Goal: Contribute content: Contribute content

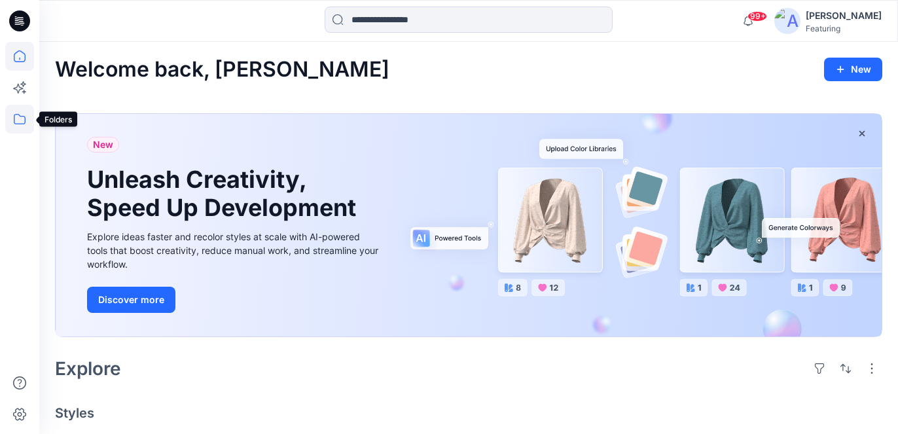
click at [20, 118] on icon at bounding box center [19, 119] width 29 height 29
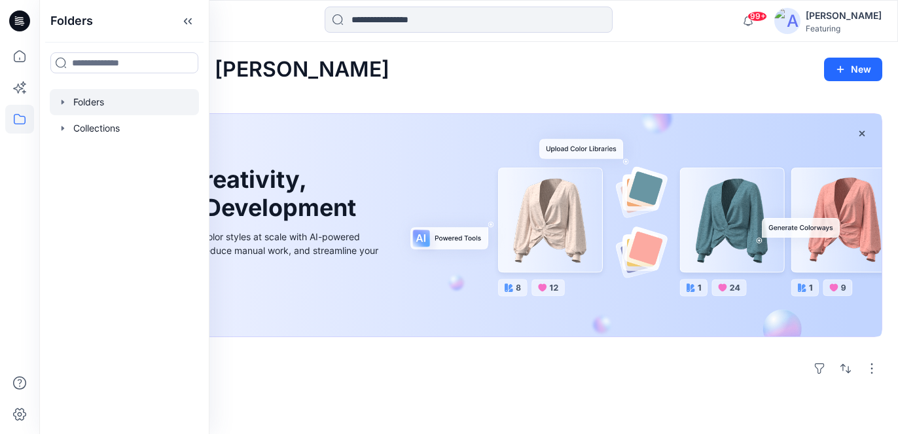
click at [82, 97] on div at bounding box center [124, 102] width 149 height 26
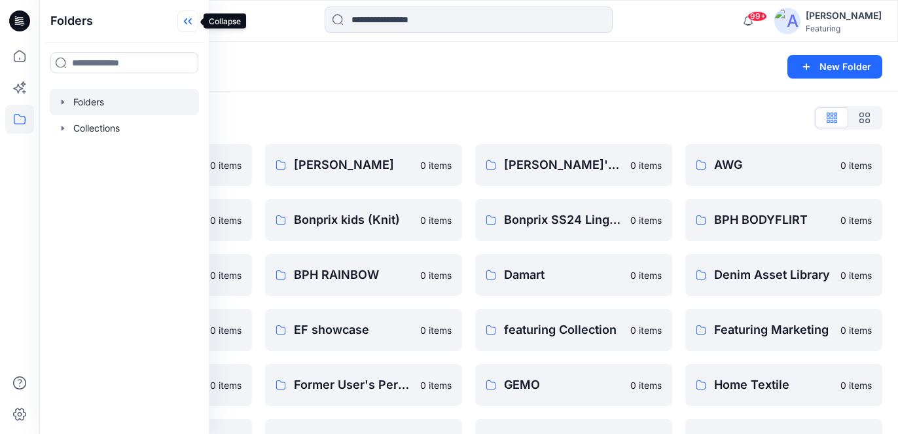
click at [195, 17] on icon at bounding box center [187, 21] width 21 height 22
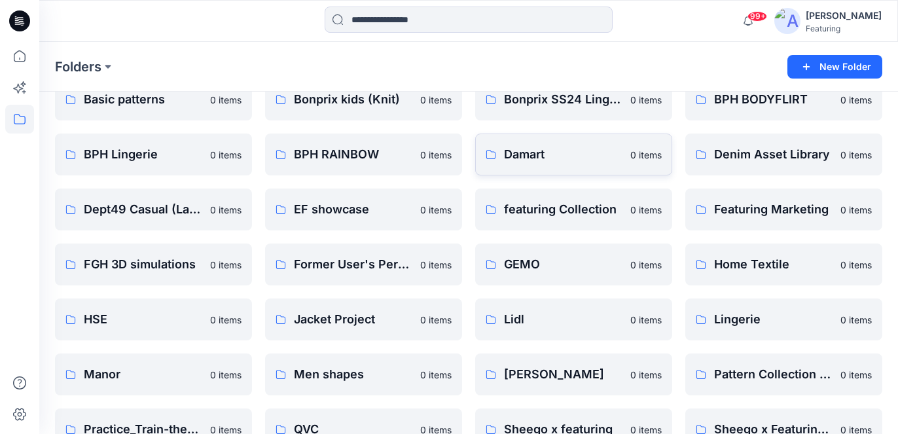
scroll to position [170, 0]
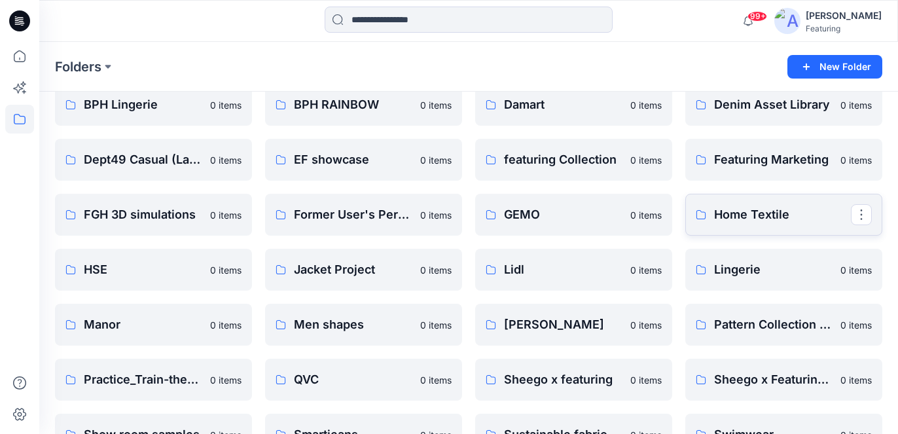
click at [752, 219] on p "Home Textile" at bounding box center [782, 215] width 137 height 18
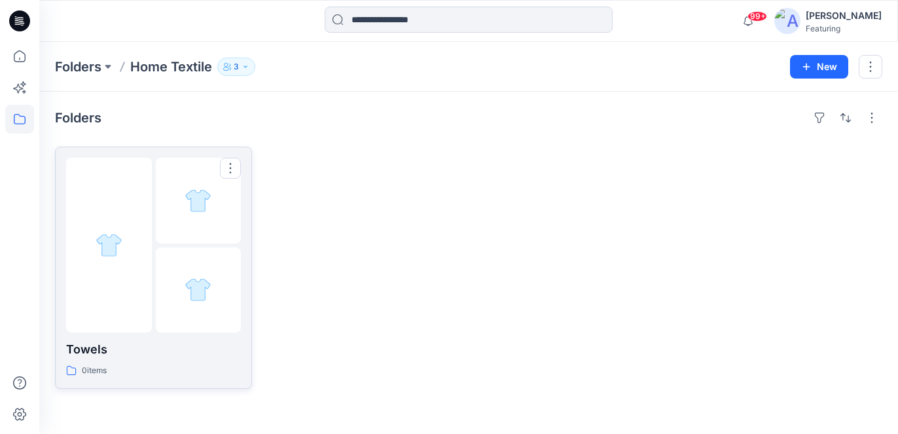
click at [100, 355] on p "Towels" at bounding box center [153, 349] width 175 height 18
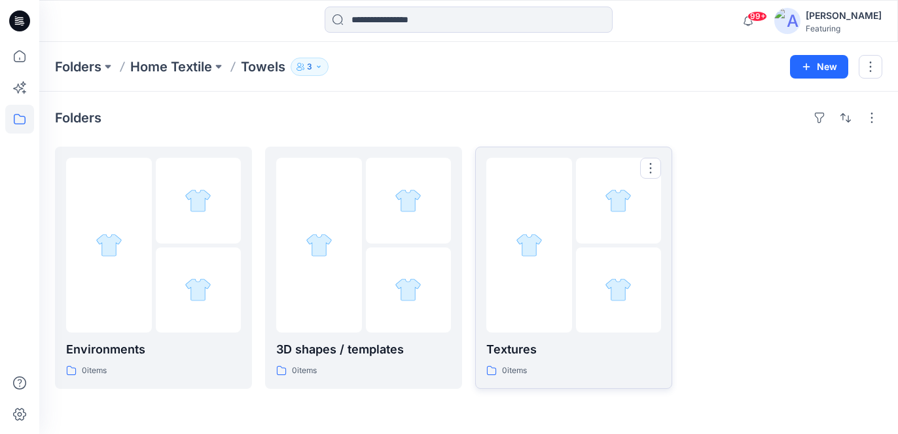
click at [529, 345] on p "Textures" at bounding box center [573, 349] width 175 height 18
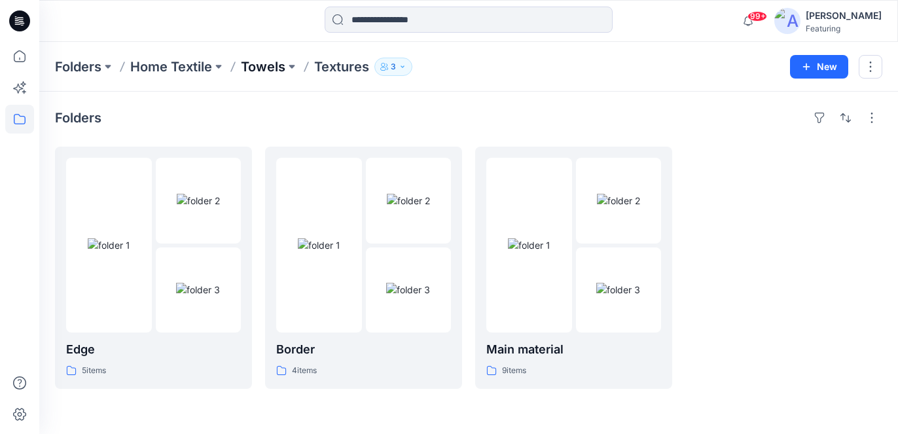
click at [270, 60] on p "Towels" at bounding box center [263, 67] width 45 height 18
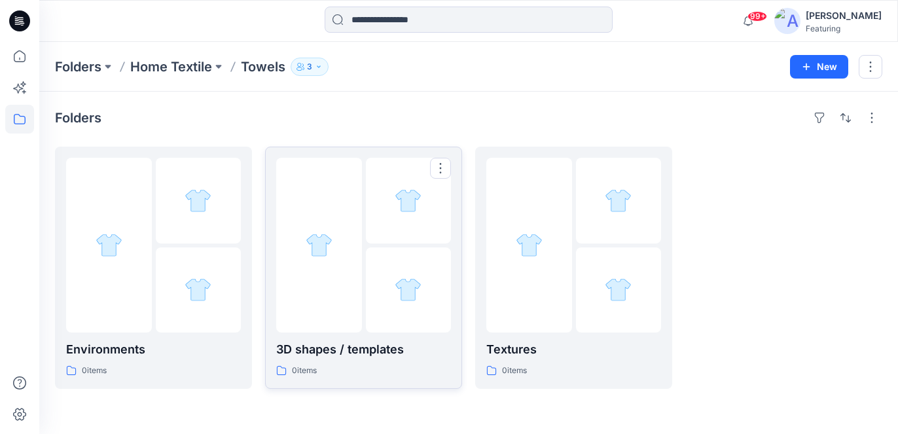
click at [361, 348] on p "3D shapes / templates" at bounding box center [363, 349] width 175 height 18
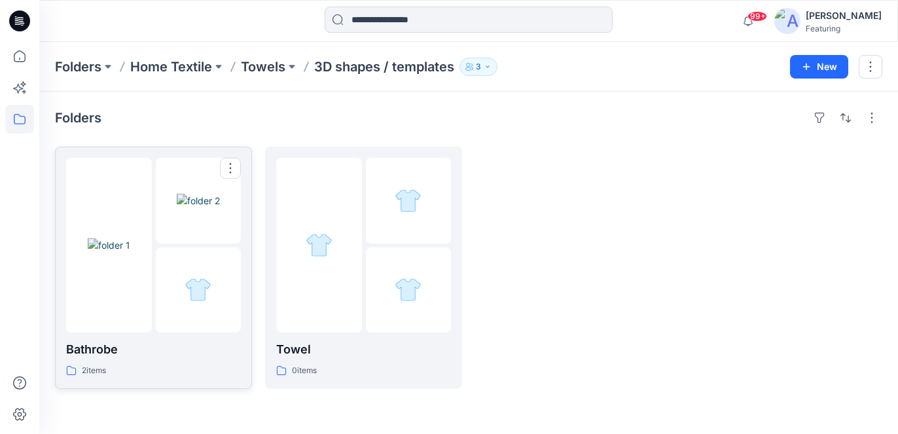
click at [121, 247] on img at bounding box center [109, 245] width 43 height 14
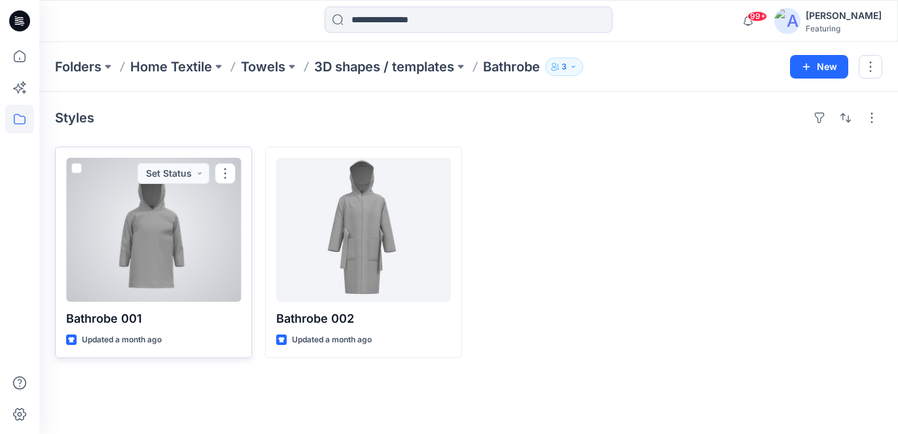
click at [194, 226] on div at bounding box center [153, 230] width 175 height 144
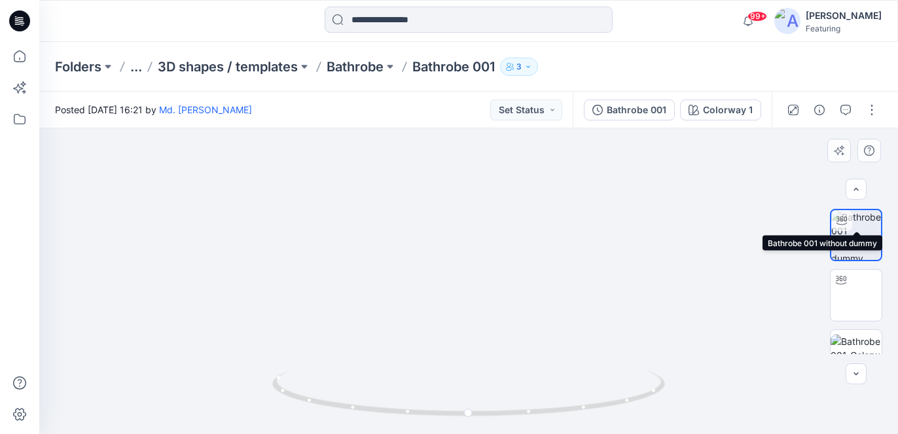
scroll to position [148, 0]
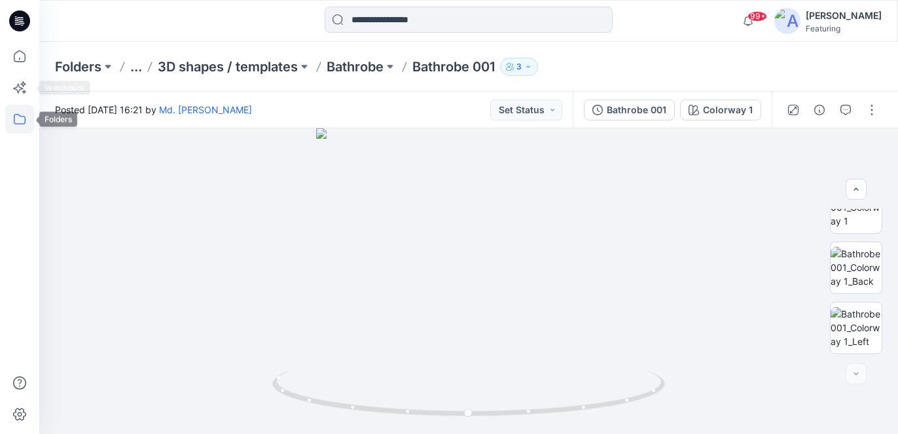
click at [27, 118] on icon at bounding box center [19, 119] width 29 height 29
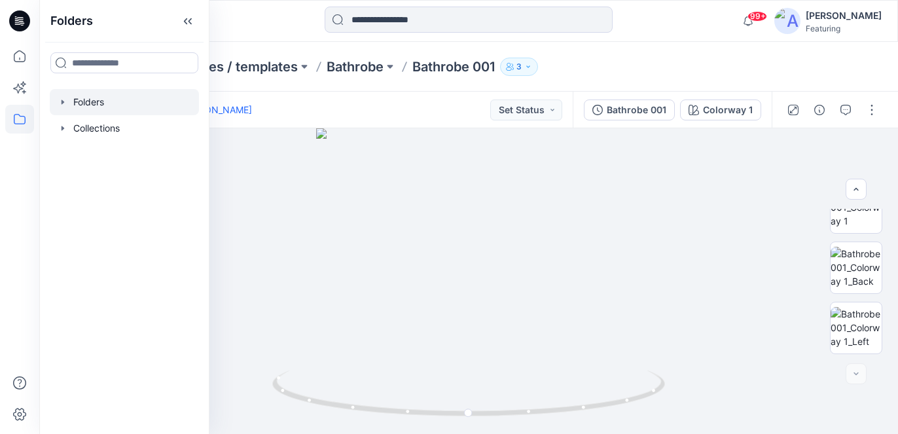
click at [96, 102] on div at bounding box center [124, 102] width 149 height 26
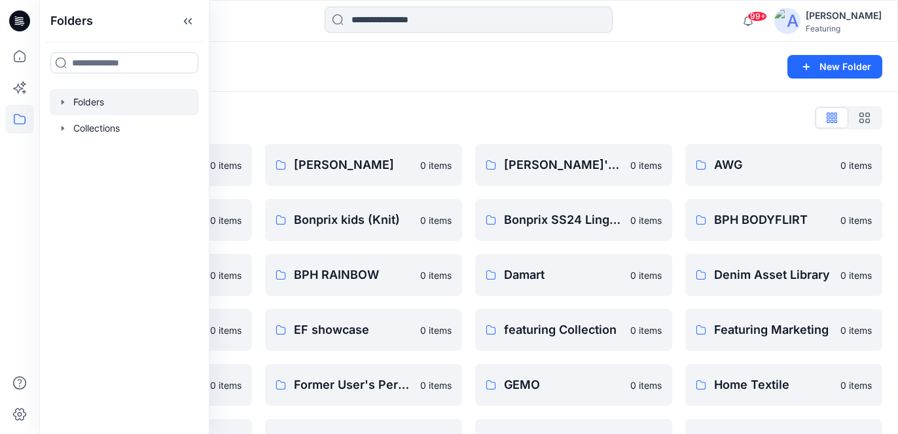
click at [435, 111] on div "Folders List" at bounding box center [468, 117] width 827 height 21
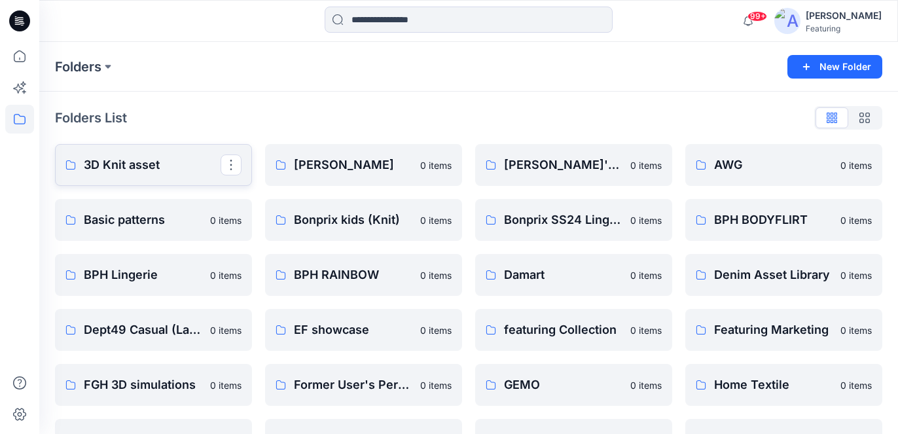
click at [148, 161] on p "3D Knit asset" at bounding box center [152, 165] width 137 height 18
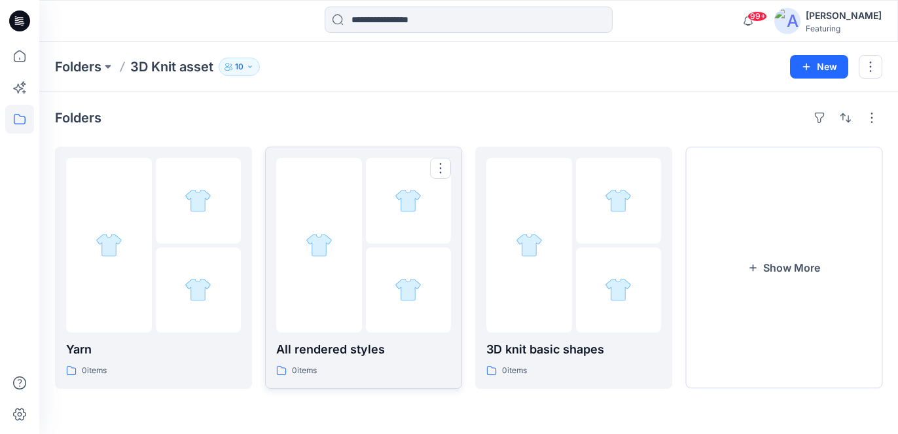
click at [354, 347] on p "All rendered styles" at bounding box center [363, 349] width 175 height 18
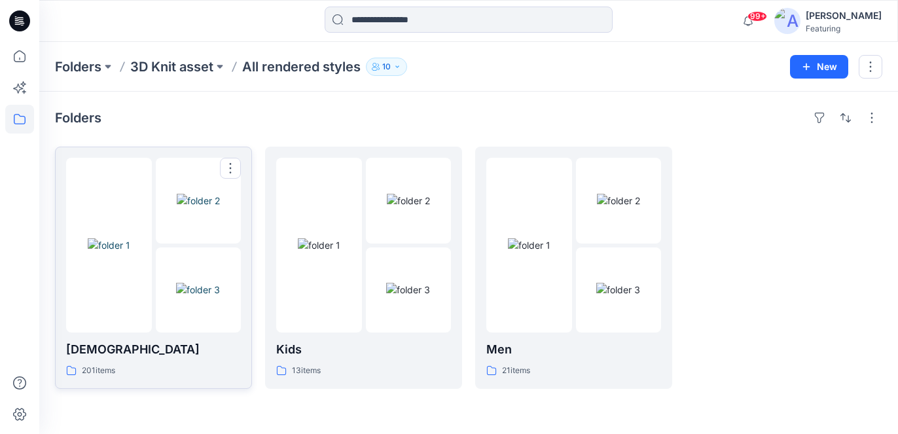
click at [132, 347] on p "[DEMOGRAPHIC_DATA]" at bounding box center [153, 349] width 175 height 18
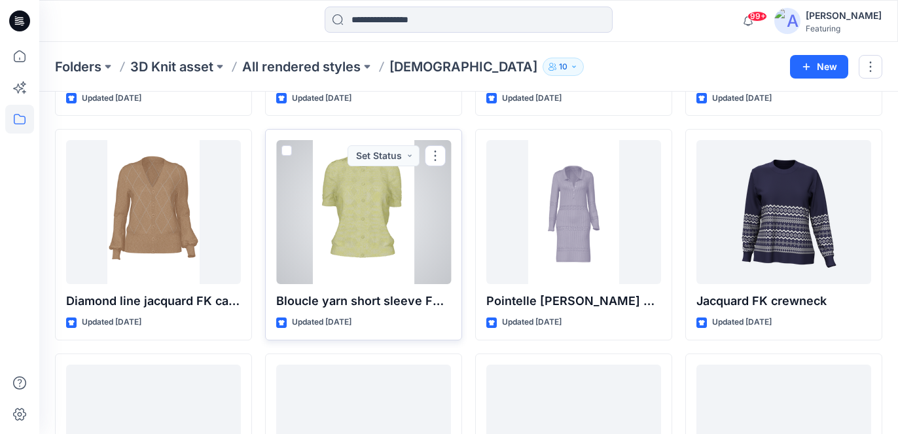
scroll to position [1361, 0]
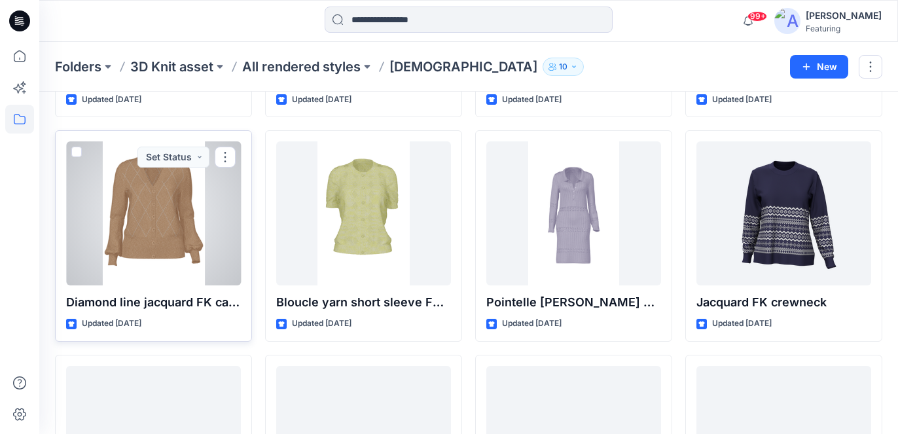
click at [139, 215] on div at bounding box center [153, 213] width 175 height 144
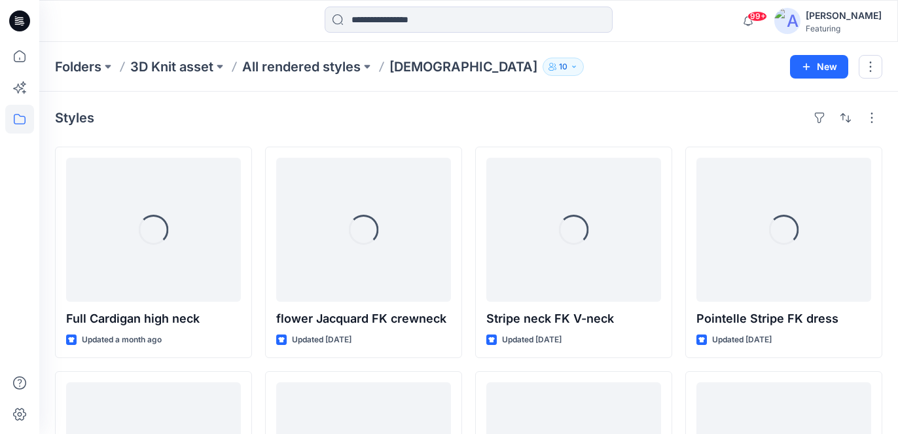
scroll to position [1361, 0]
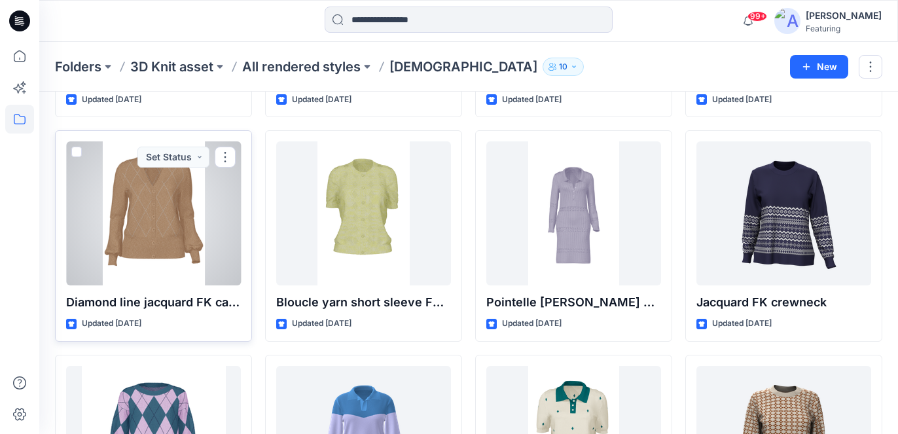
click at [141, 232] on div at bounding box center [153, 213] width 175 height 144
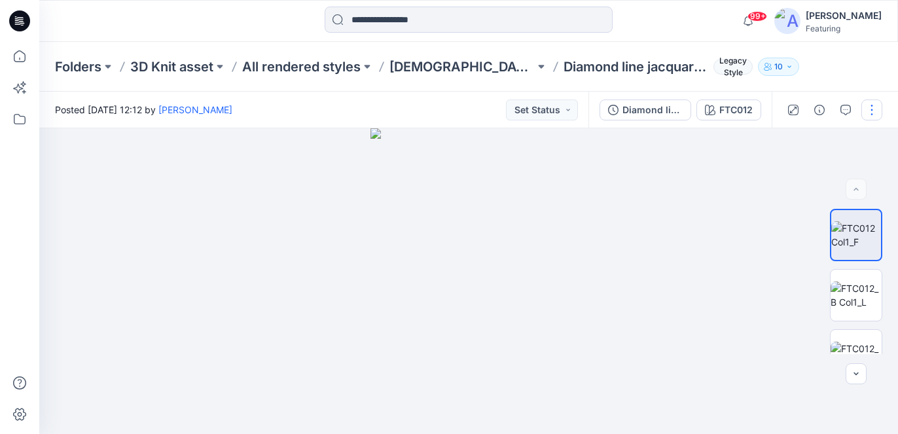
click at [872, 112] on button "button" at bounding box center [871, 109] width 21 height 21
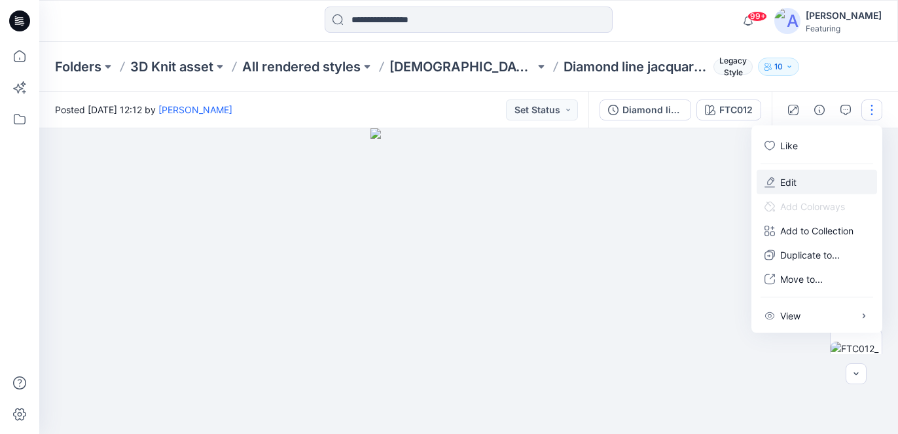
click at [795, 182] on p "Edit" at bounding box center [788, 182] width 16 height 14
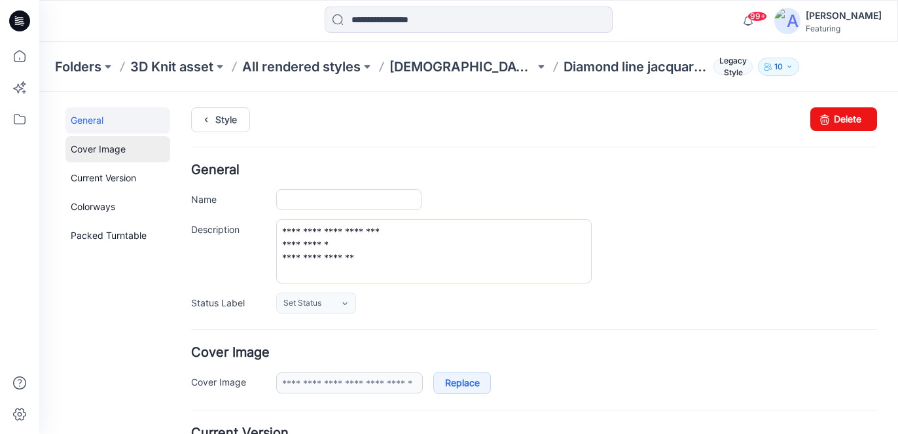
type input "**********"
type textarea "**********"
type input "******"
type input "**********"
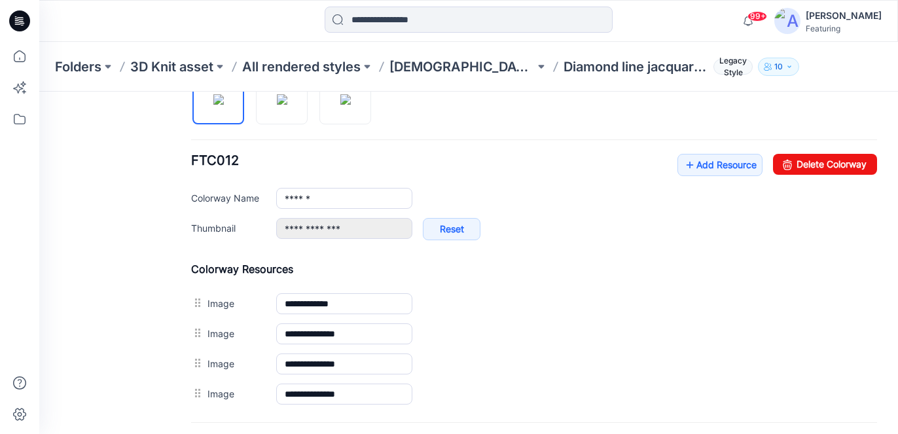
scroll to position [463, 0]
click at [737, 166] on link "Add Resource" at bounding box center [719, 164] width 85 height 22
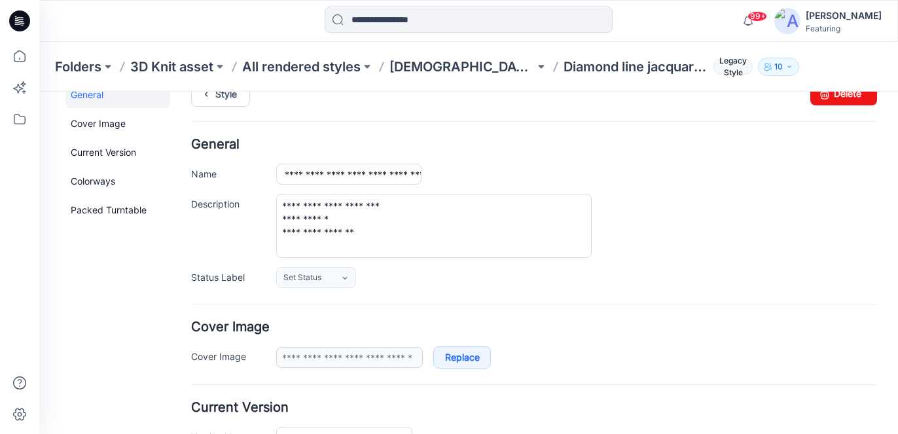
scroll to position [0, 0]
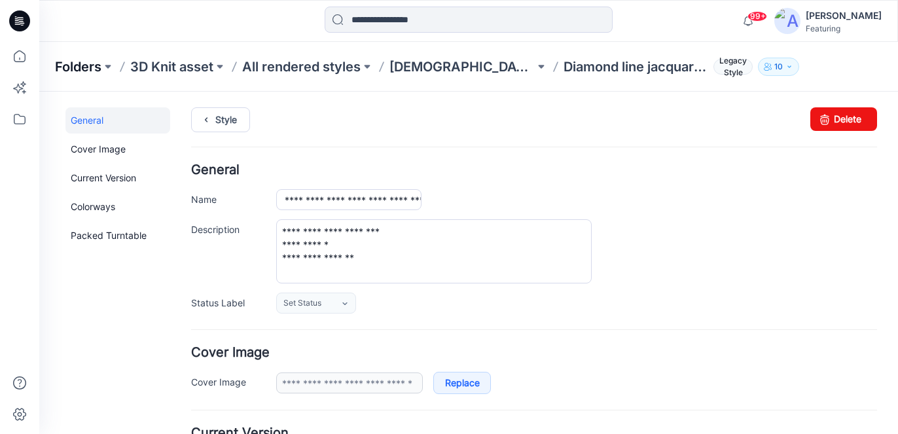
click at [91, 66] on p "Folders" at bounding box center [78, 67] width 46 height 18
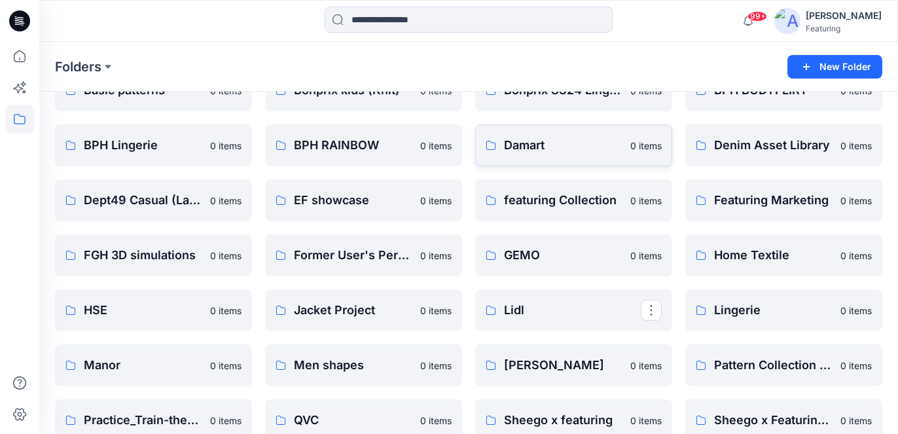
scroll to position [127, 0]
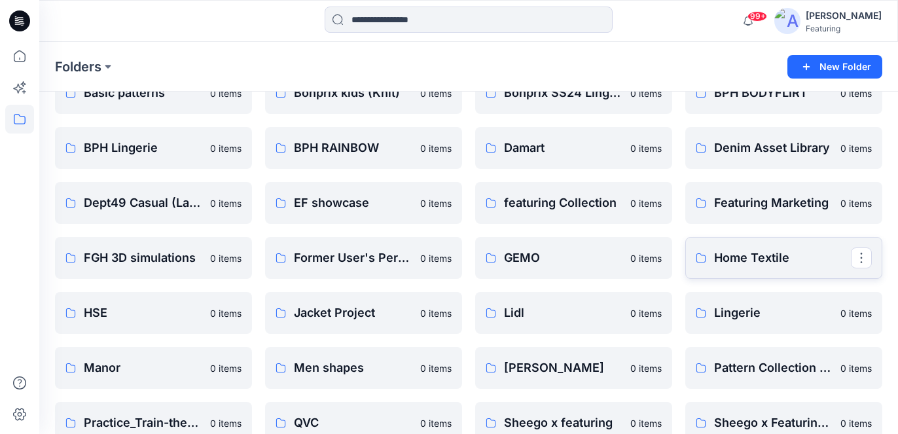
click at [723, 262] on p "Home Textile" at bounding box center [782, 258] width 137 height 18
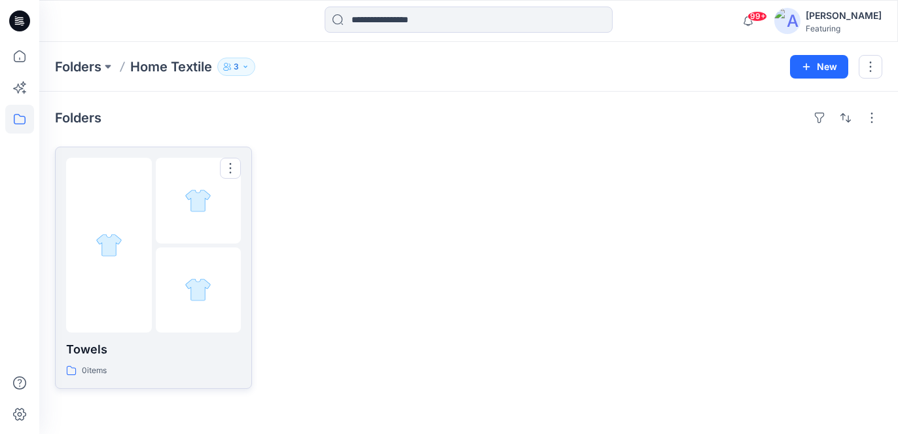
click at [153, 285] on div at bounding box center [153, 245] width 175 height 175
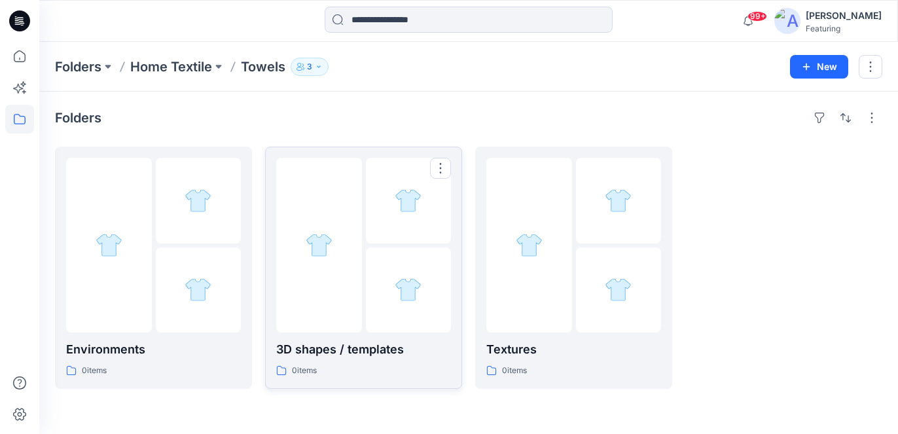
click at [309, 238] on img at bounding box center [319, 245] width 27 height 27
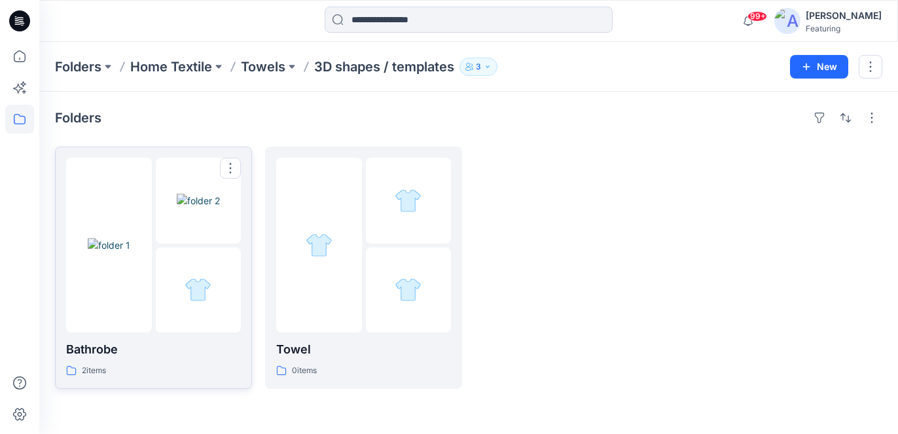
click at [151, 304] on div at bounding box center [109, 245] width 86 height 175
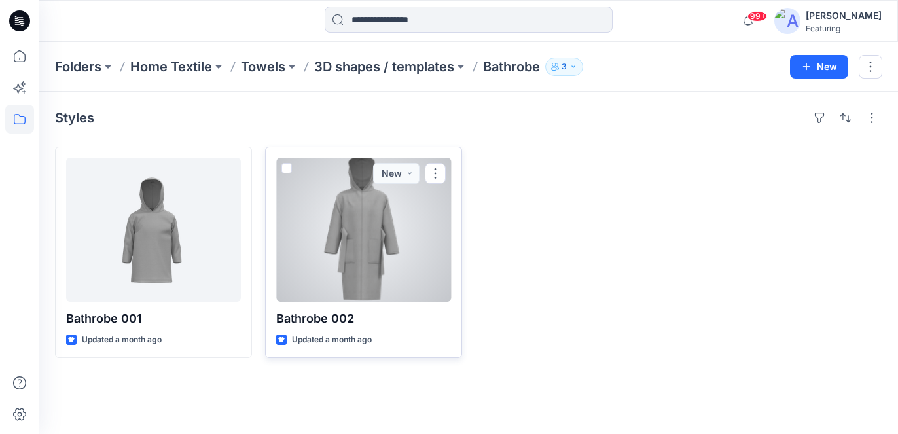
click at [323, 235] on div at bounding box center [363, 230] width 175 height 144
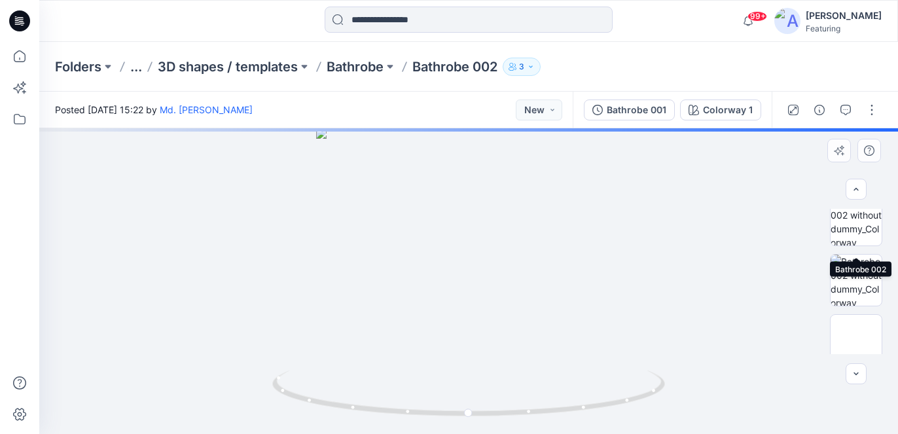
scroll to position [148, 0]
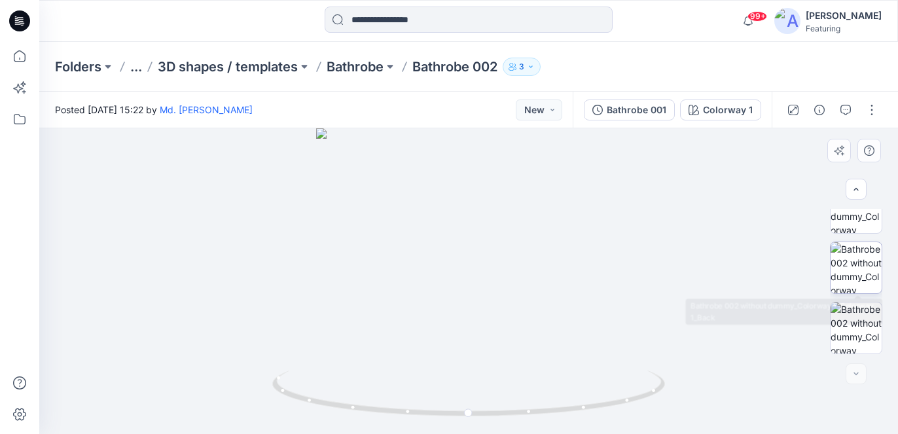
click at [861, 263] on img at bounding box center [856, 267] width 51 height 51
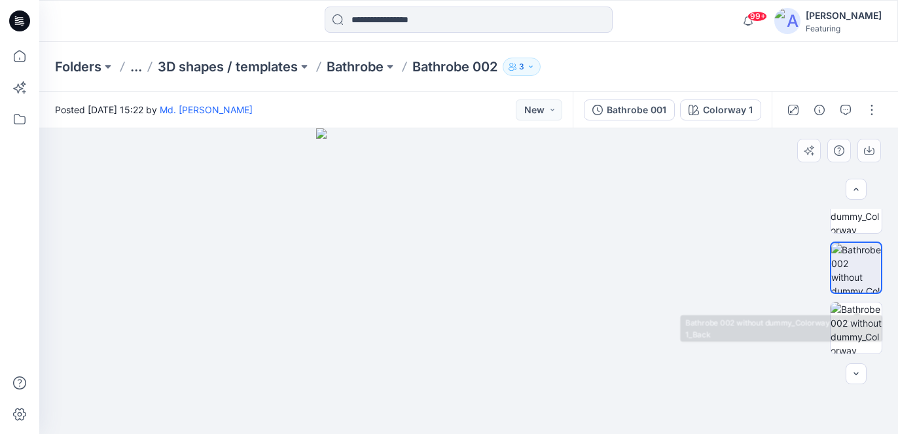
scroll to position [0, 0]
